Goal: Navigation & Orientation: Find specific page/section

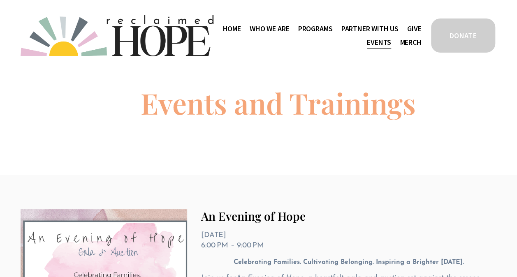
click at [289, 27] on span "Who We Are" at bounding box center [269, 29] width 39 height 12
click at [284, 23] on span "Who We Are" at bounding box center [269, 29] width 39 height 12
click at [241, 32] on link "Home" at bounding box center [232, 29] width 18 height 13
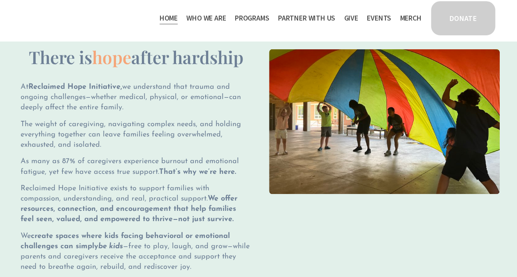
scroll to position [754, 0]
